Goal: Information Seeking & Learning: Learn about a topic

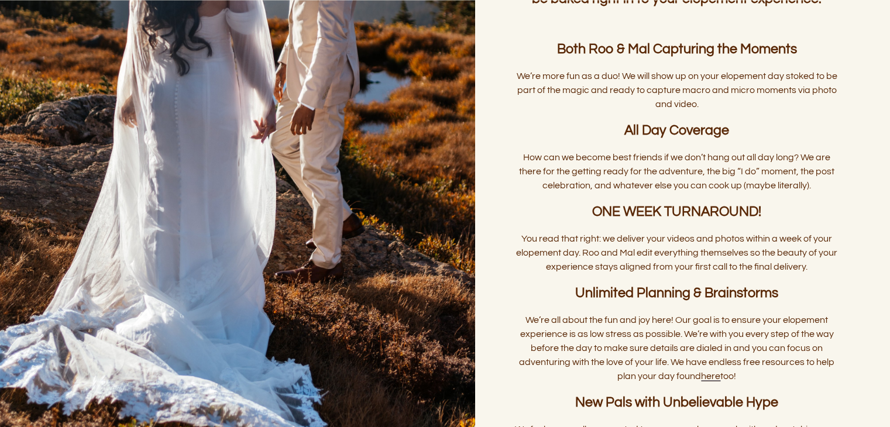
scroll to position [2263, 0]
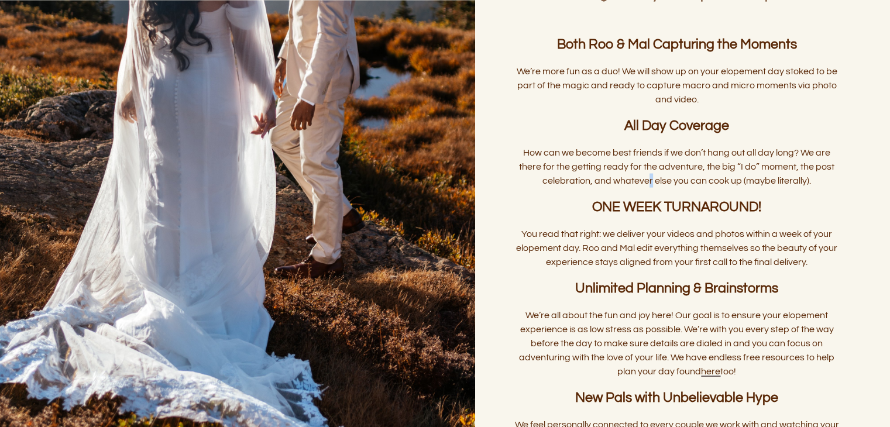
drag, startPoint x: 457, startPoint y: 191, endPoint x: 650, endPoint y: 195, distance: 193.2
click at [650, 186] on span "How can we become best friends if we don’t hang out all day long? We are there …" at bounding box center [677, 166] width 317 height 37
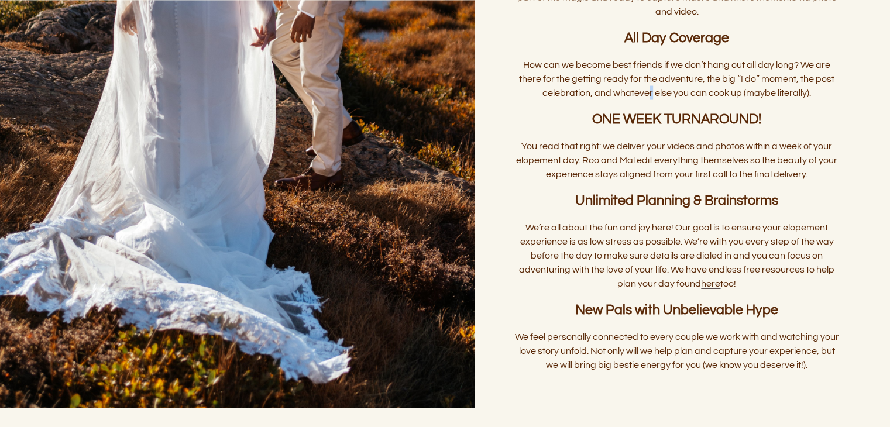
scroll to position [2352, 0]
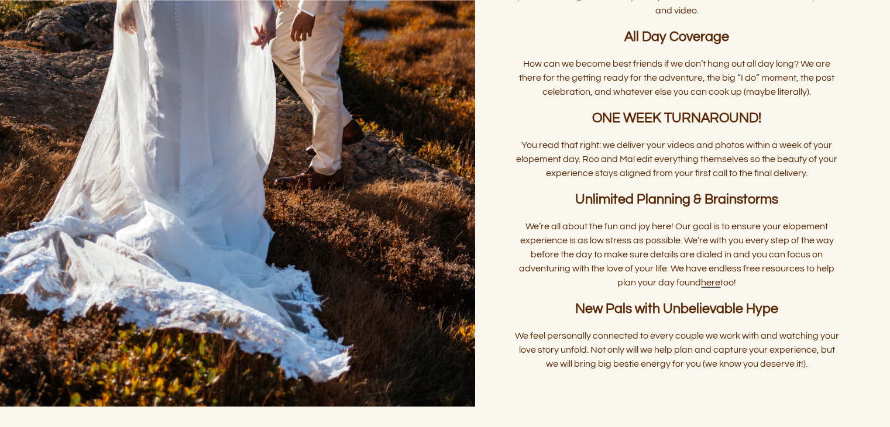
click at [667, 239] on span "We’re all about the fun and joy here! Our goal is to ensure your elopement expe…" at bounding box center [677, 255] width 317 height 66
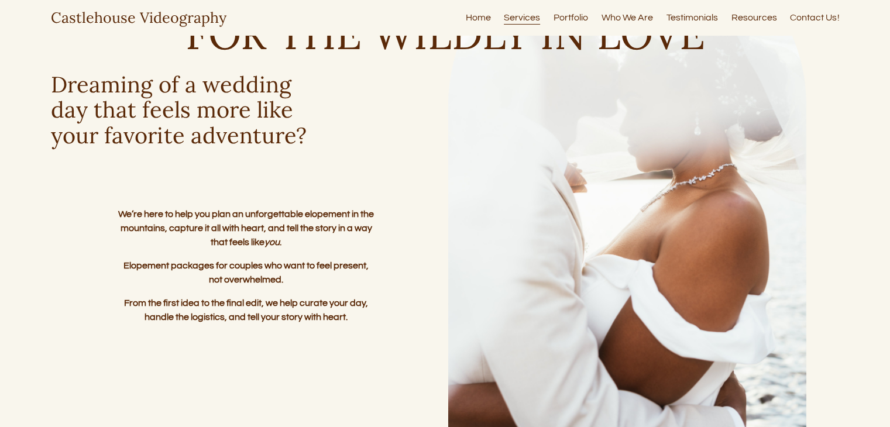
scroll to position [0, 0]
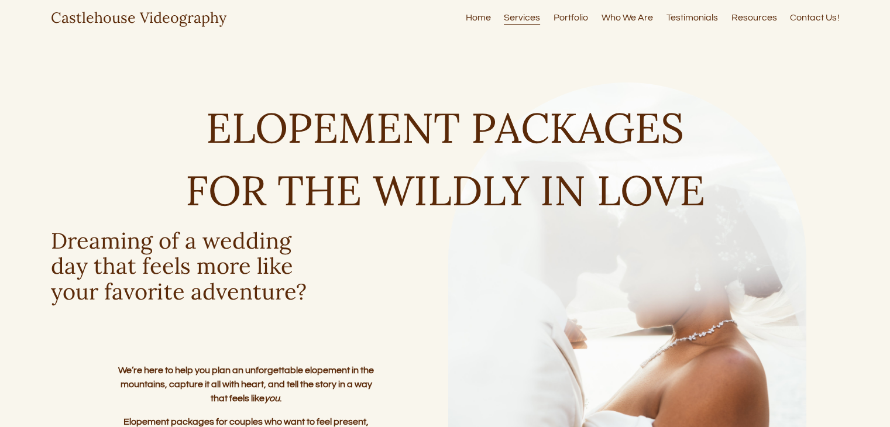
click at [520, 16] on link "Services" at bounding box center [522, 18] width 36 height 16
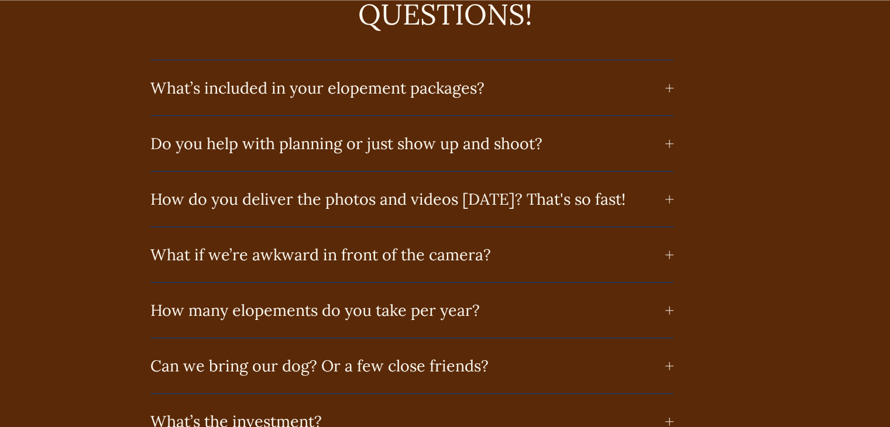
scroll to position [5687, 0]
click at [671, 88] on div "FREQUENTLY ASKED QUESTIONS! What’s included in your elopement packages? Every p…" at bounding box center [445, 234] width 890 height 539
click at [671, 88] on div at bounding box center [670, 87] width 8 height 1
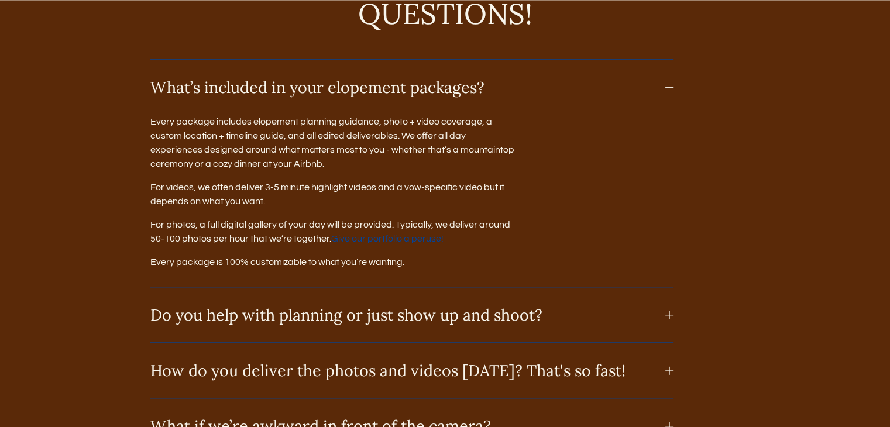
scroll to position [5742, 0]
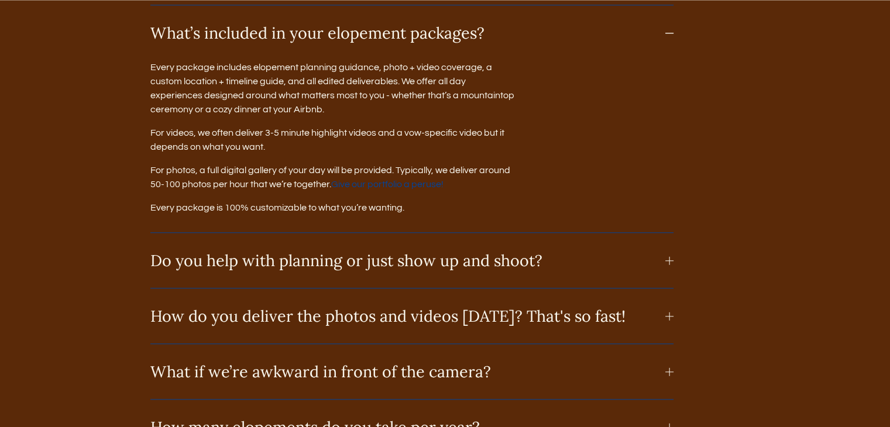
click at [672, 31] on div at bounding box center [670, 33] width 8 height 8
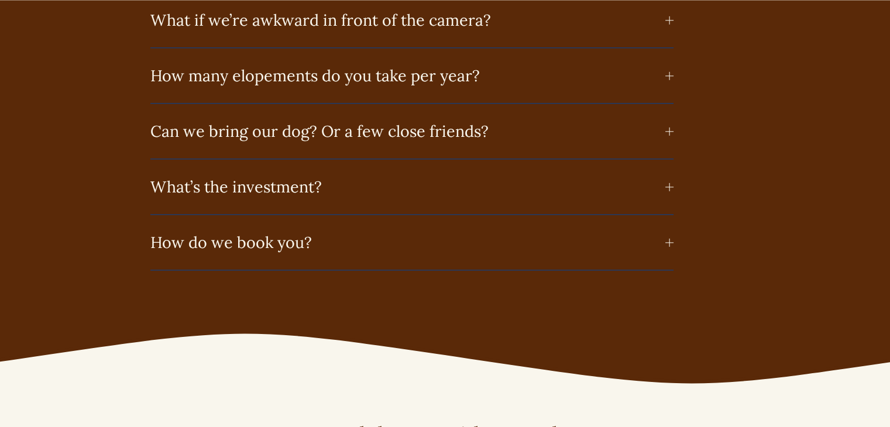
scroll to position [5927, 0]
